Goal: Task Accomplishment & Management: Understand process/instructions

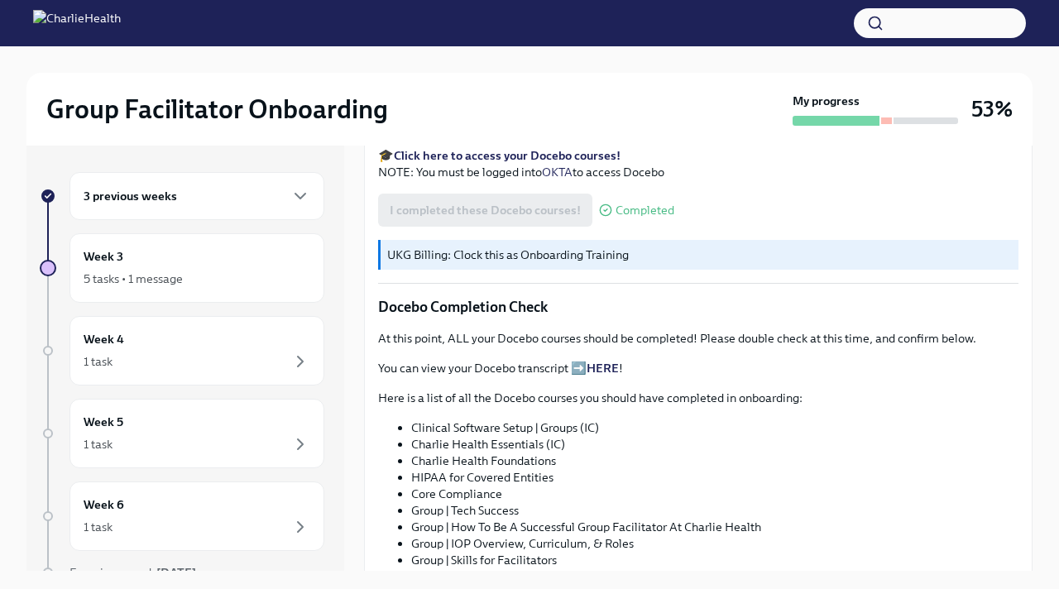
scroll to position [689, 0]
click at [587, 365] on link "HERE" at bounding box center [602, 366] width 32 height 15
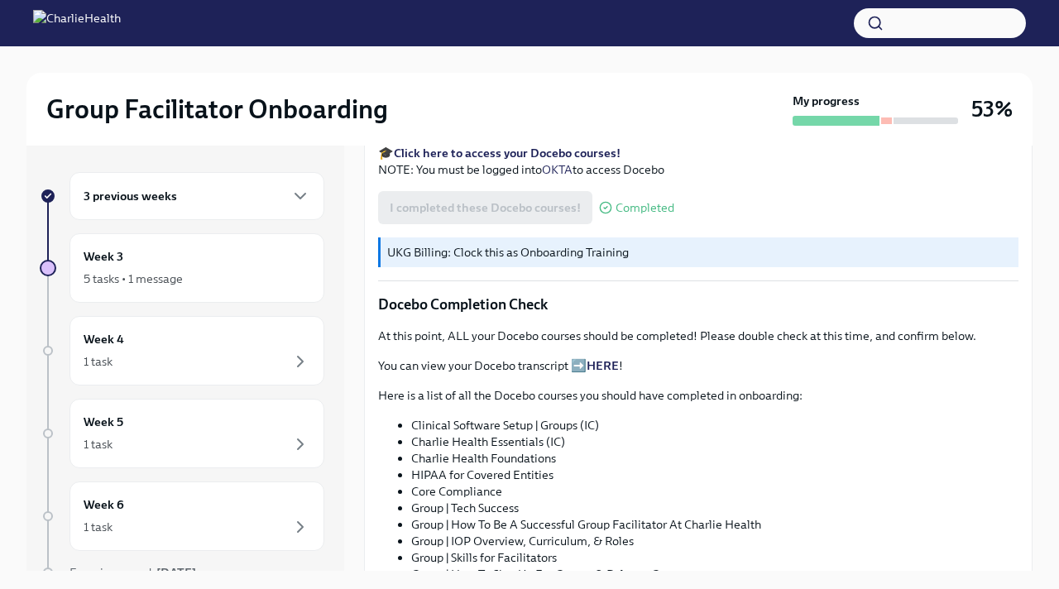
click at [610, 361] on link "HERE" at bounding box center [602, 365] width 32 height 15
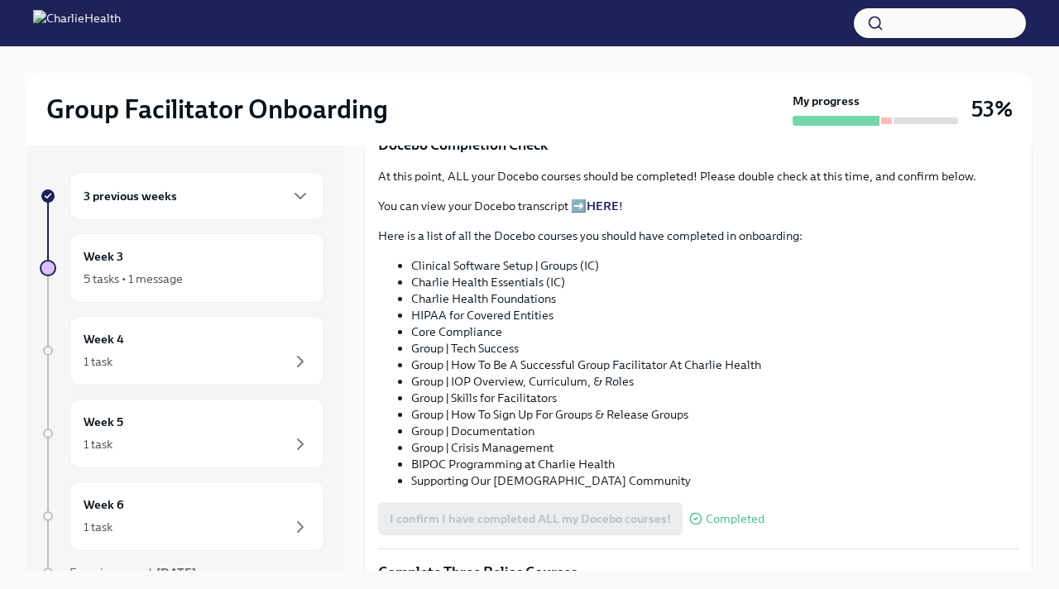
scroll to position [863, 0]
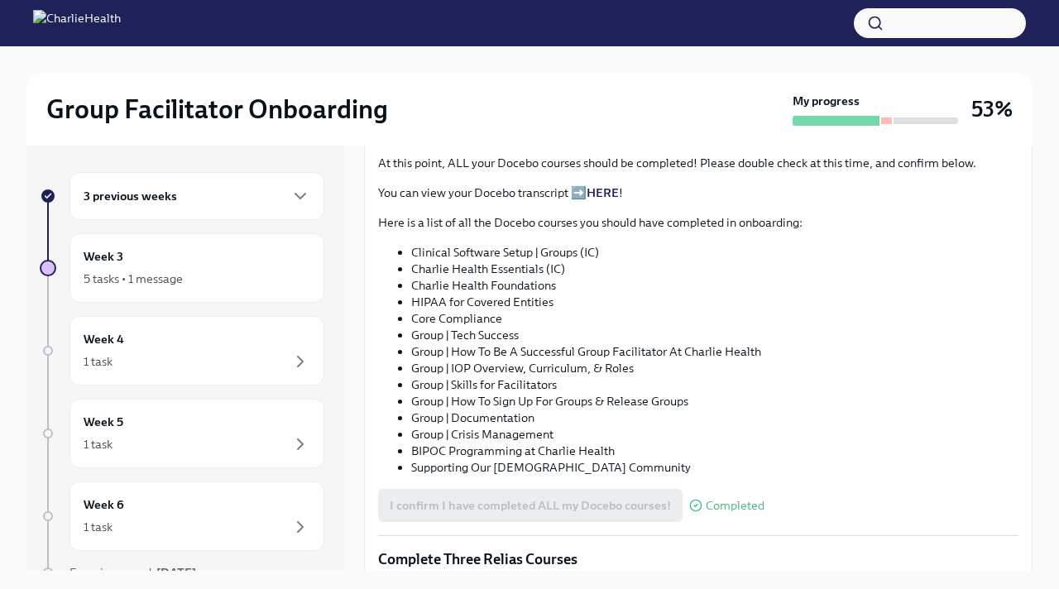
click at [586, 199] on link "HERE" at bounding box center [602, 192] width 32 height 15
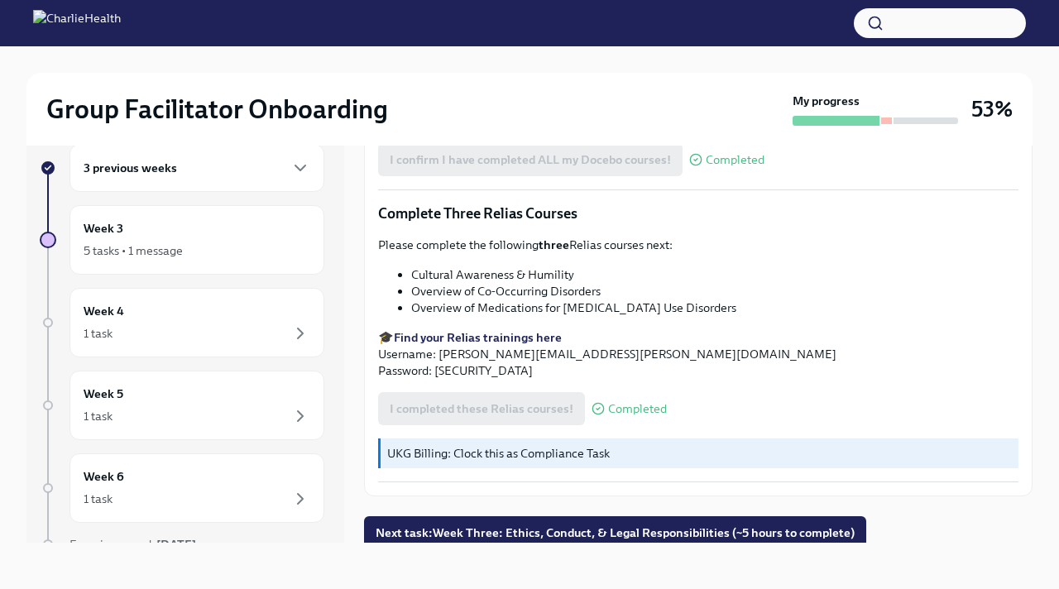
scroll to position [1187, 0]
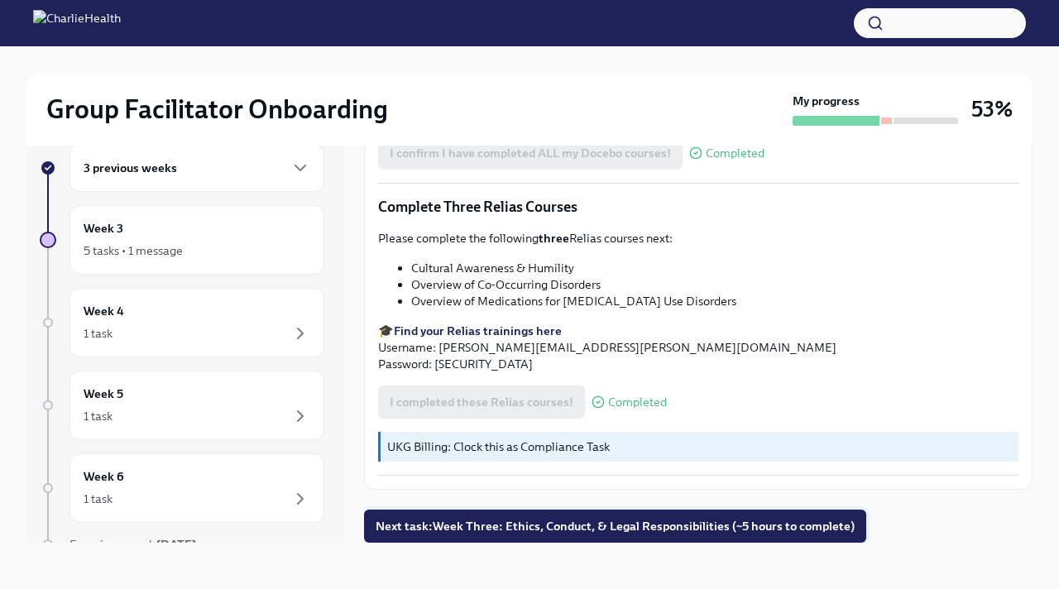
click at [495, 524] on span "Next task : Week Three: Ethics, Conduct, & Legal Responsibilities (~5 hours to …" at bounding box center [615, 526] width 479 height 17
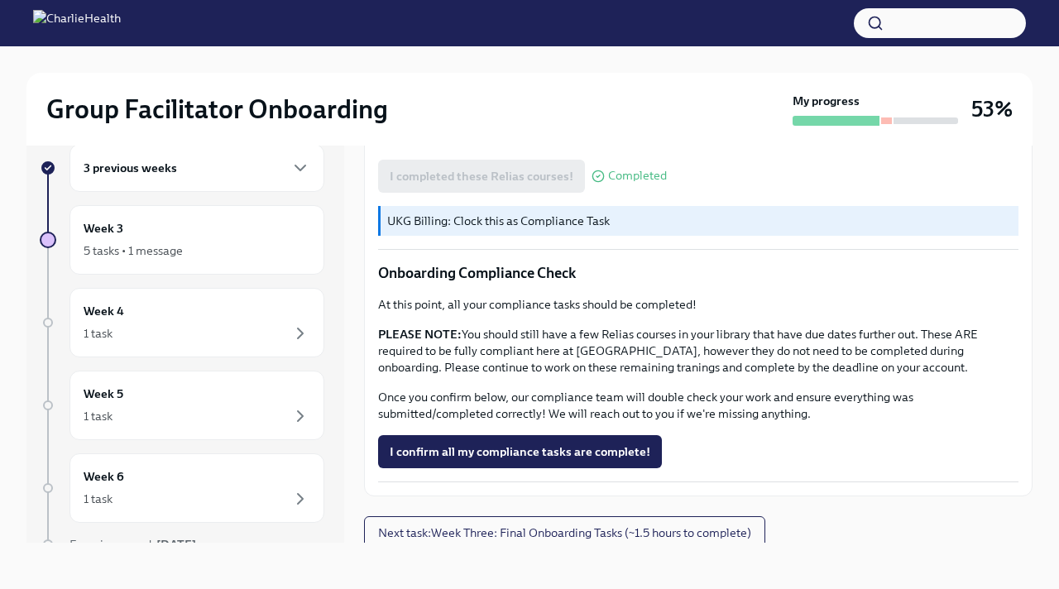
scroll to position [940, 0]
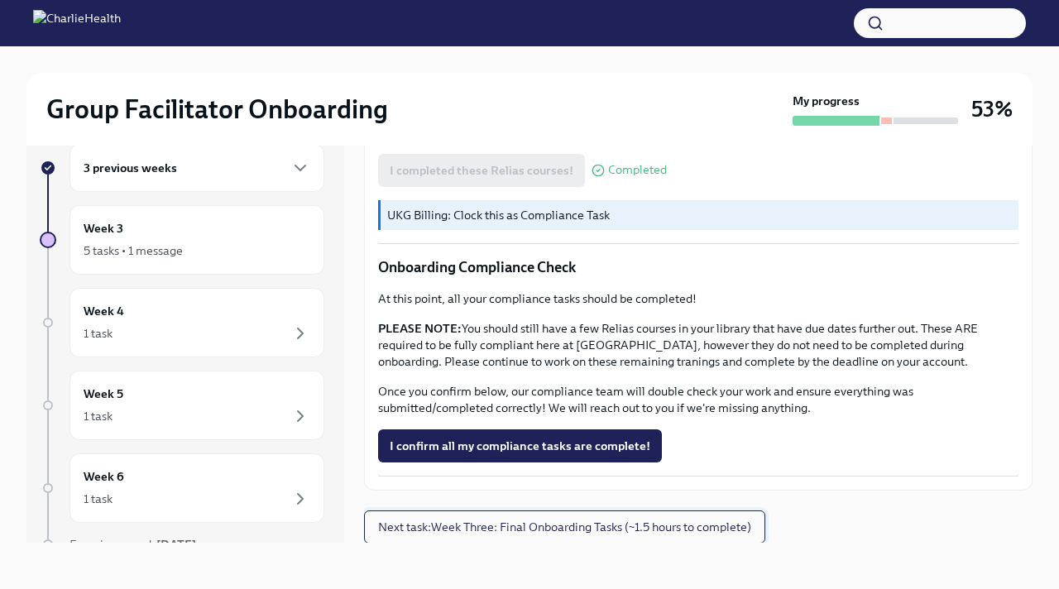
click at [544, 520] on span "Next task : Week Three: Final Onboarding Tasks (~1.5 hours to complete)" at bounding box center [564, 527] width 373 height 17
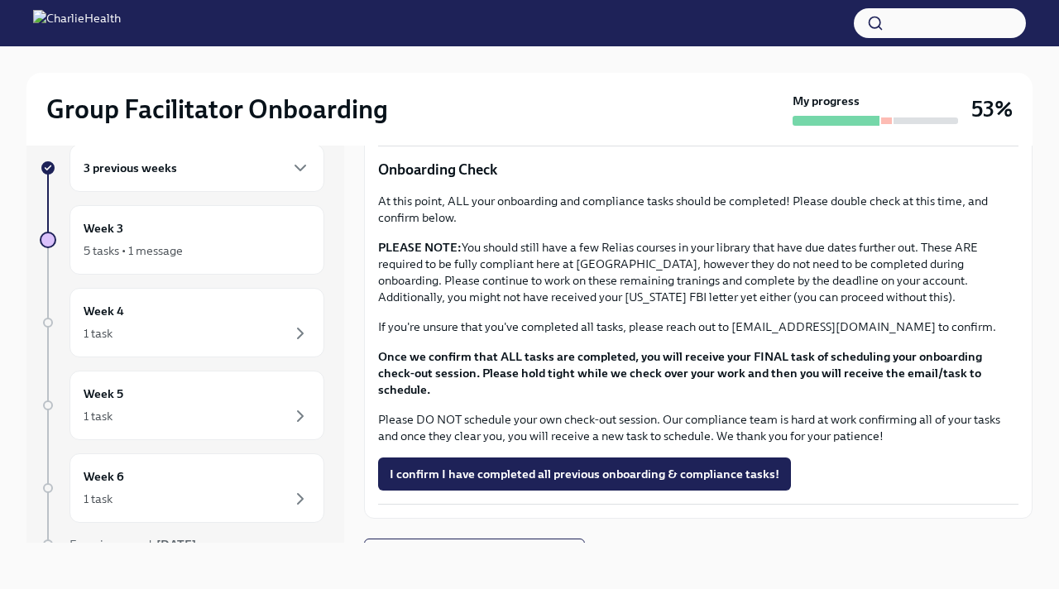
scroll to position [1278, 0]
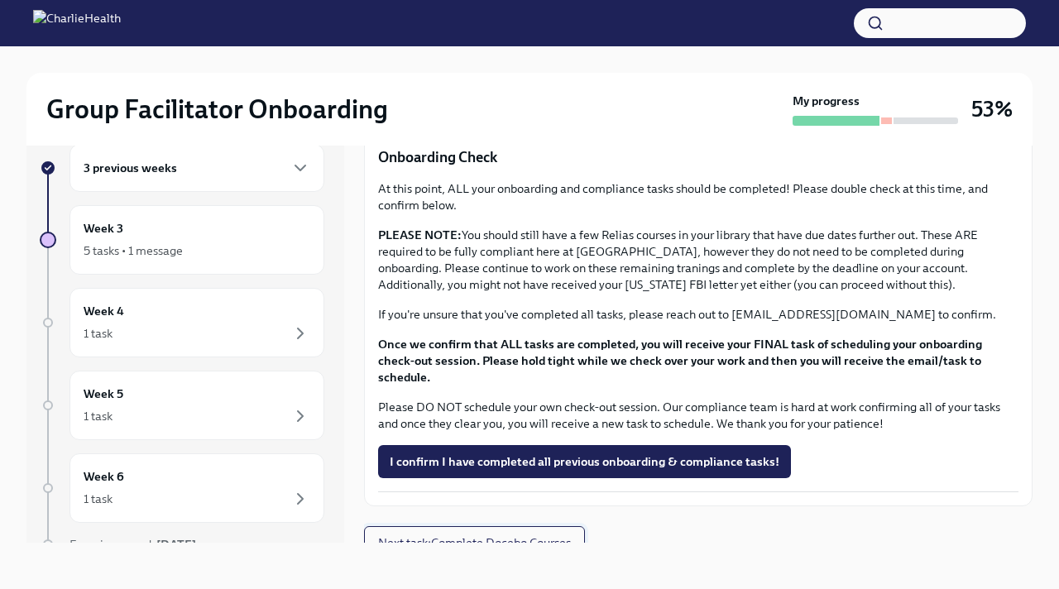
click at [517, 534] on span "Next task : Complete Docebo Courses" at bounding box center [474, 542] width 193 height 17
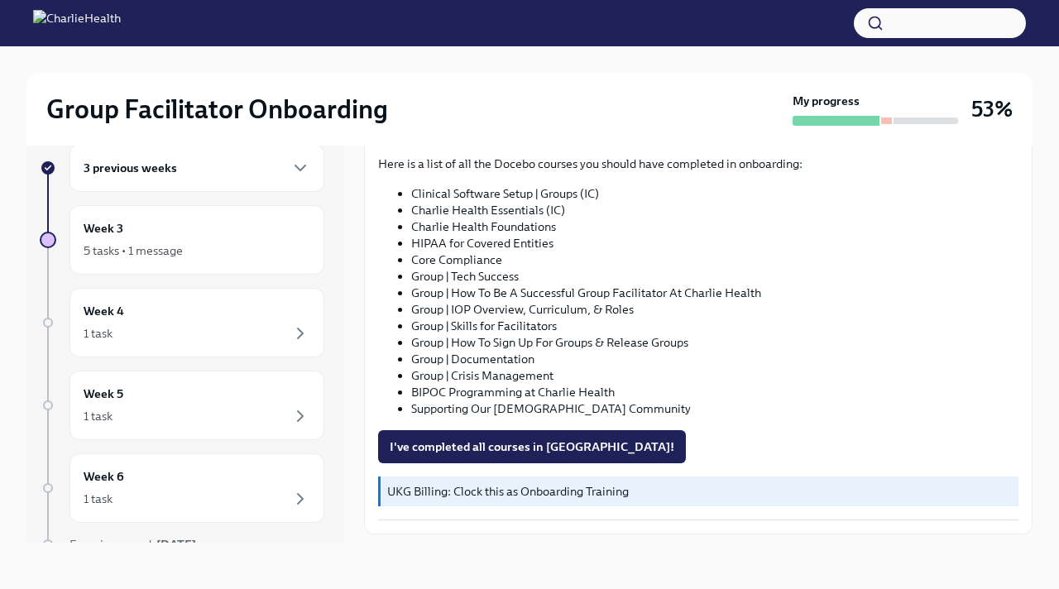
scroll to position [241, 0]
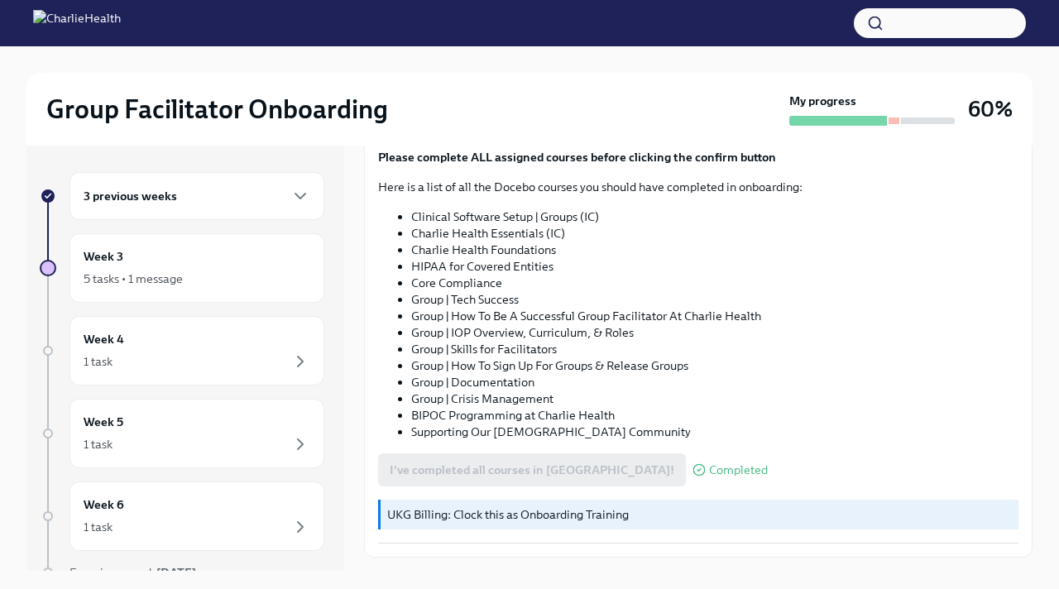
scroll to position [200, 0]
